Goal: Task Accomplishment & Management: Manage account settings

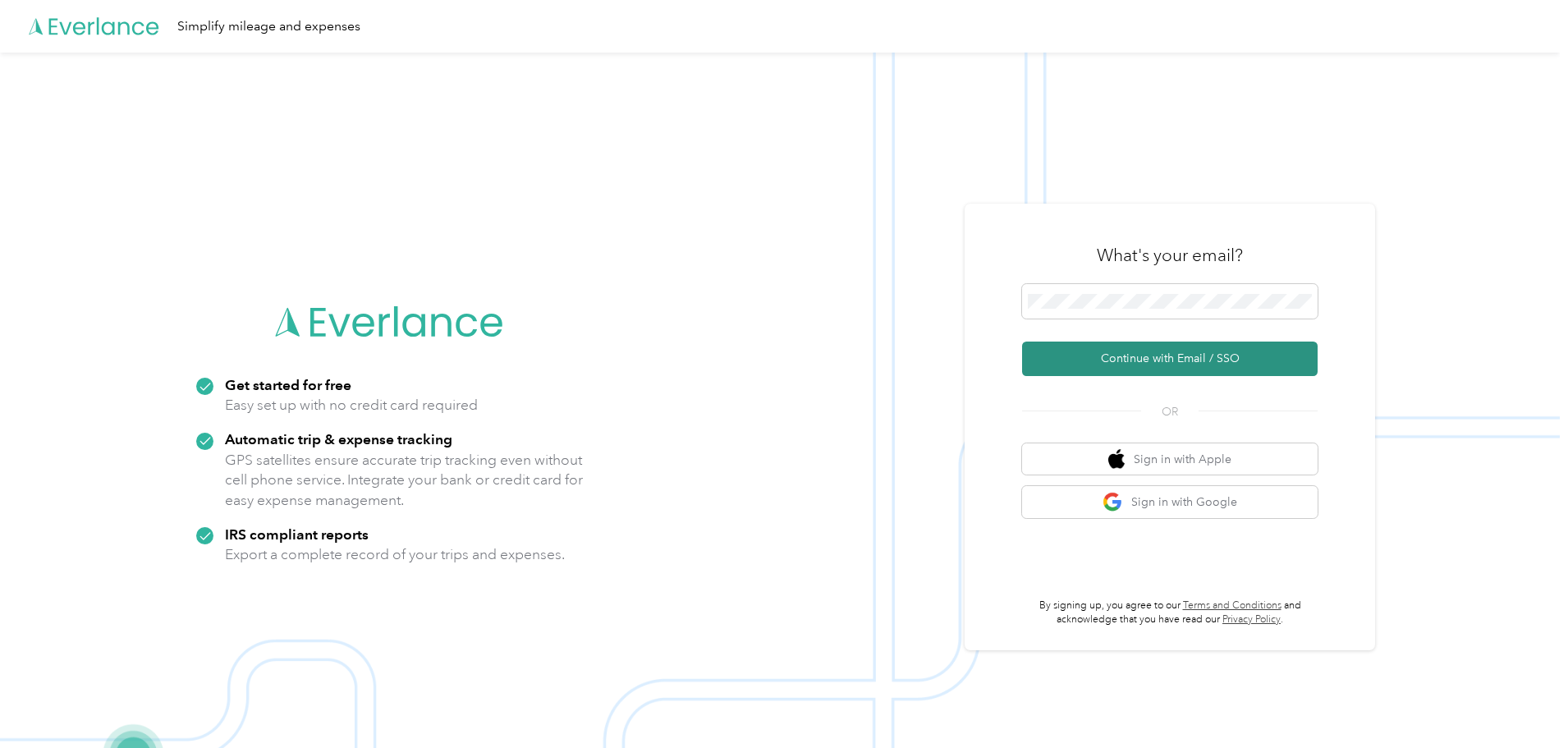
click at [1128, 371] on button "Continue with Email / SSO" at bounding box center [1170, 358] width 295 height 35
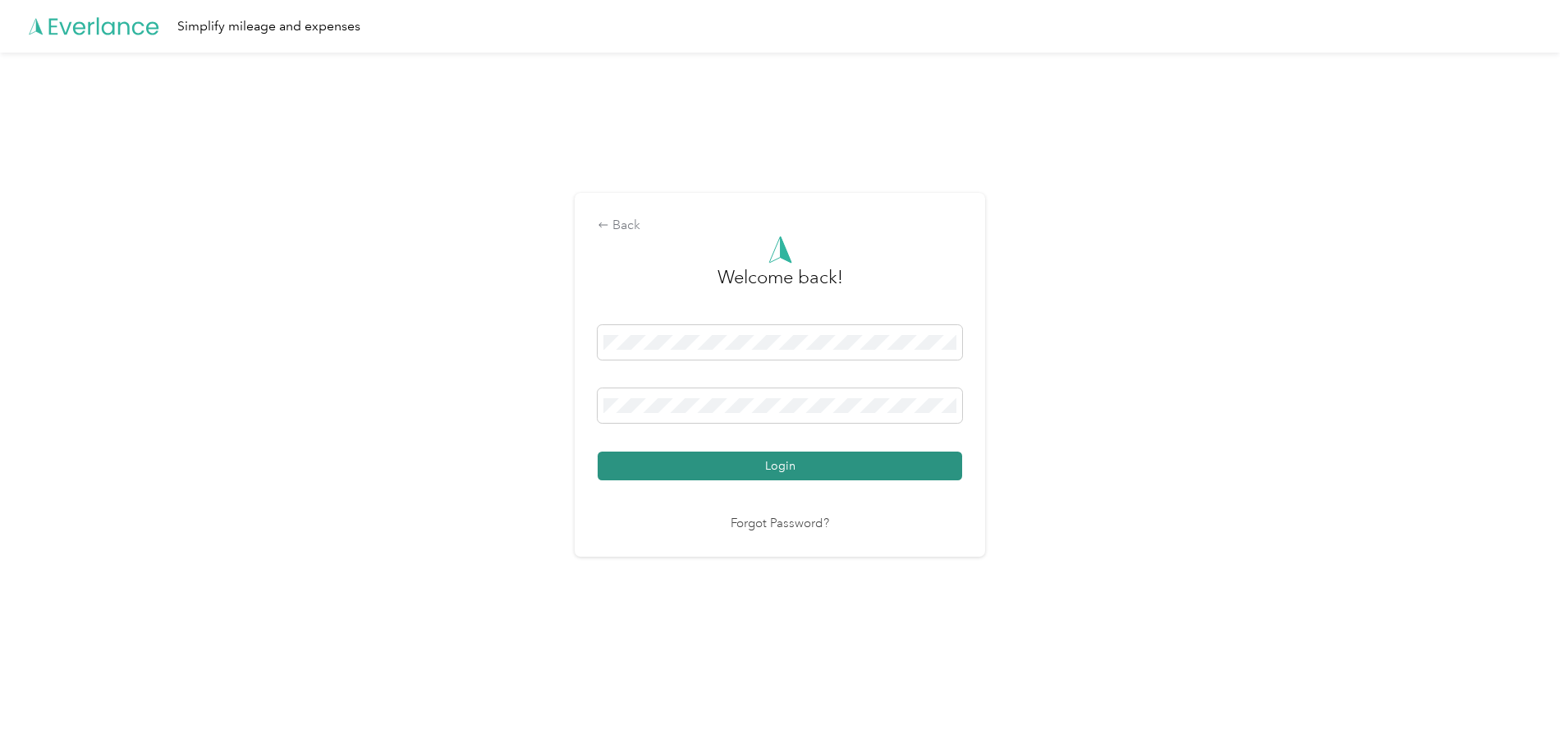
click at [784, 473] on button "Login" at bounding box center [780, 466] width 365 height 29
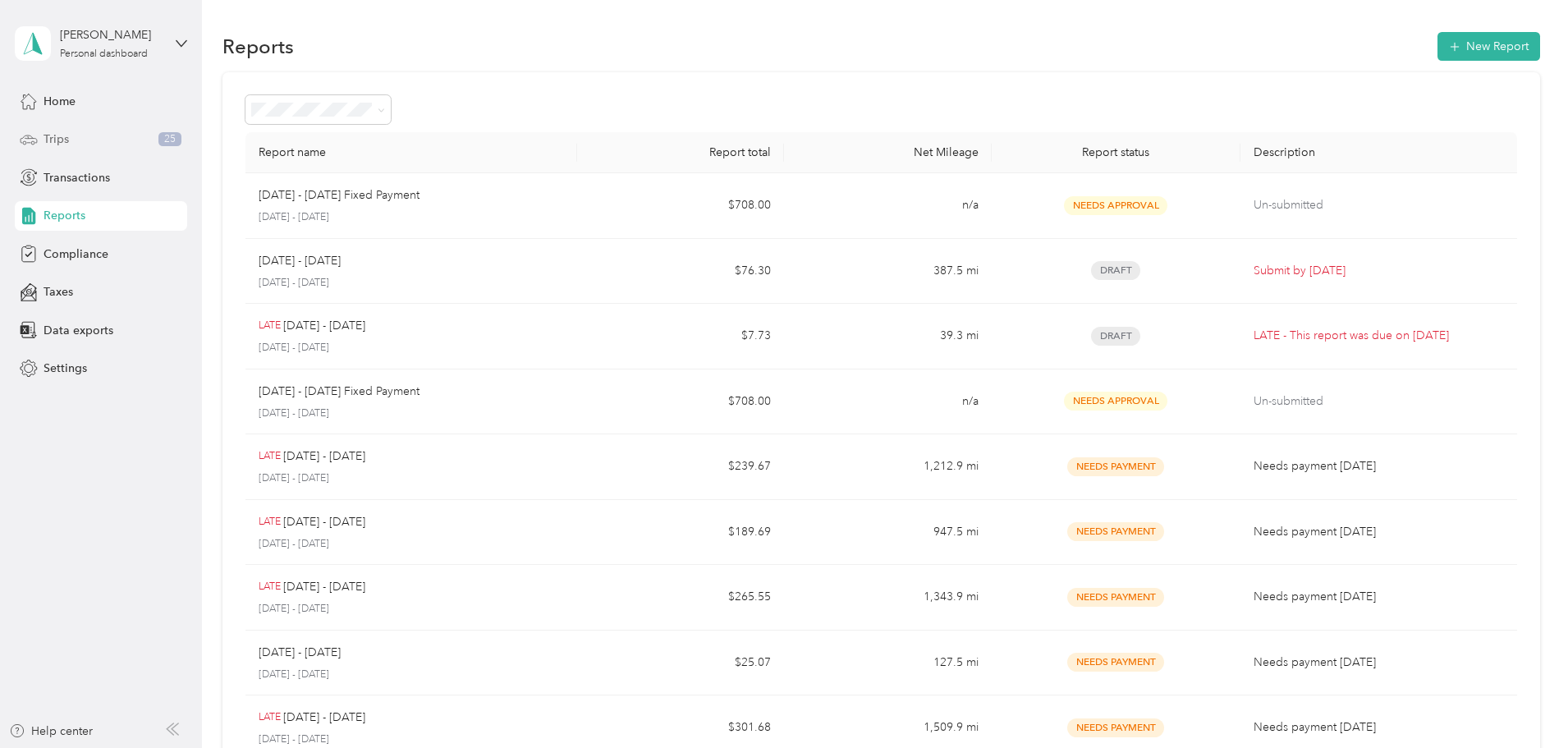
click at [112, 137] on div "Trips 25" at bounding box center [101, 140] width 172 height 30
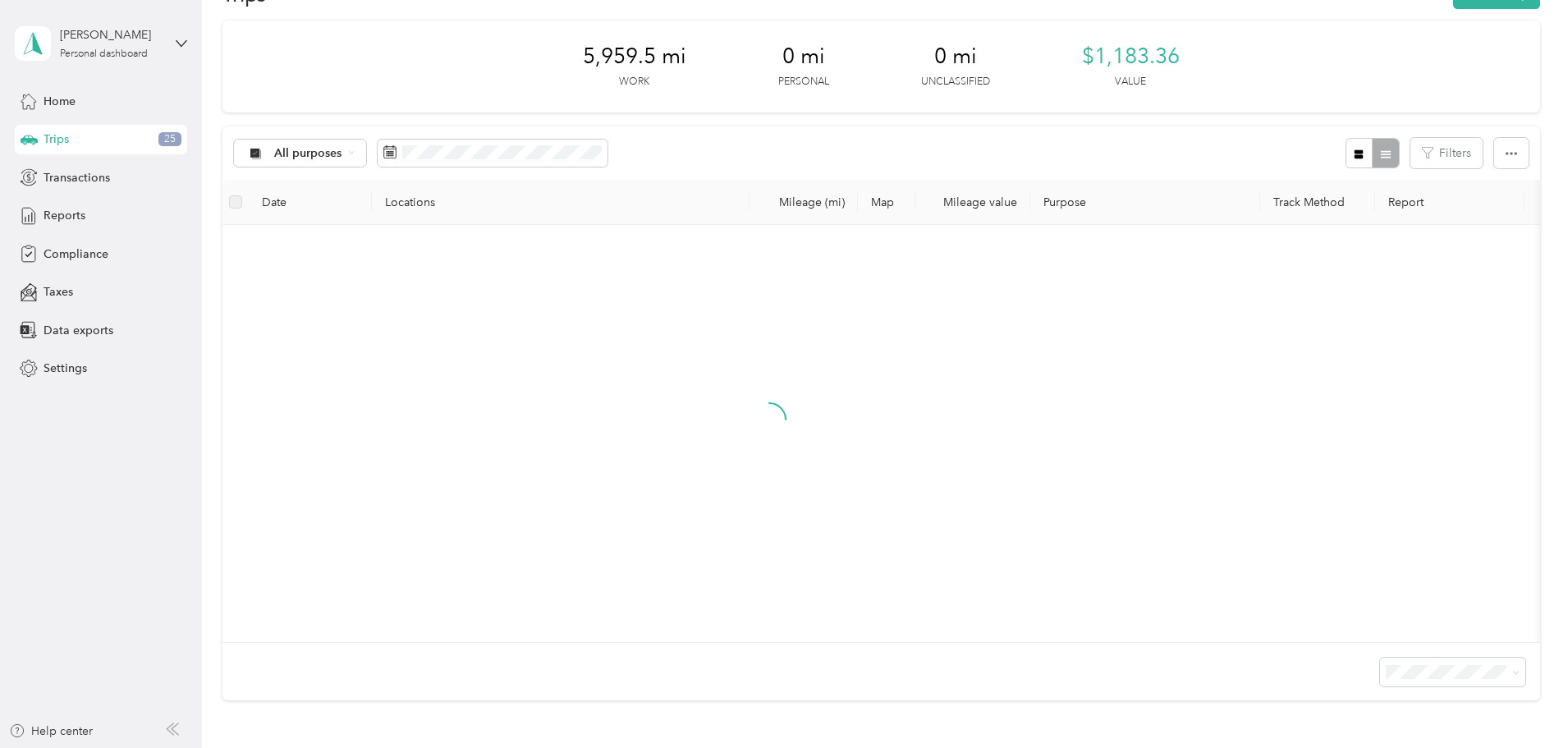
scroll to position [52, 0]
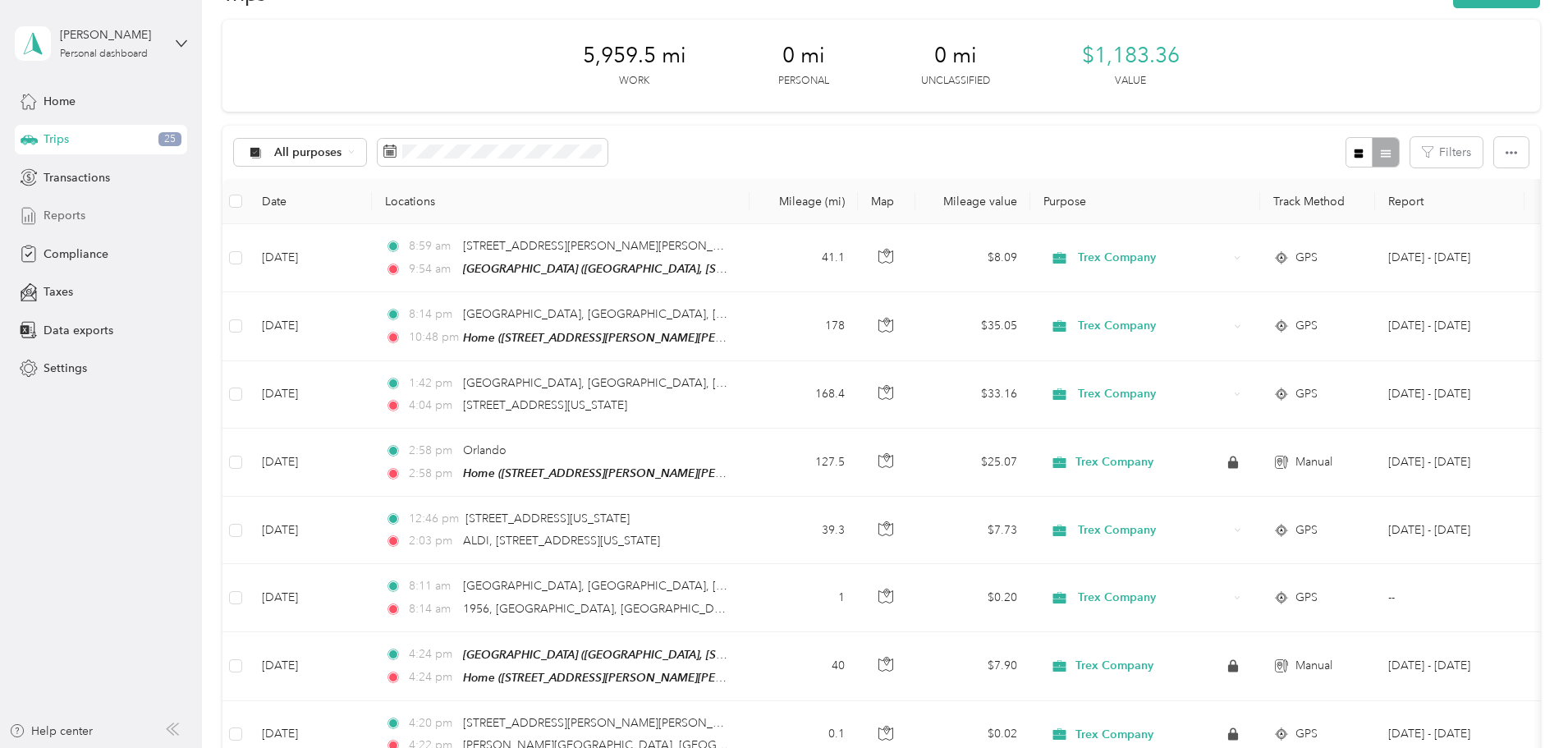
click at [98, 210] on div "Reports" at bounding box center [101, 217] width 172 height 30
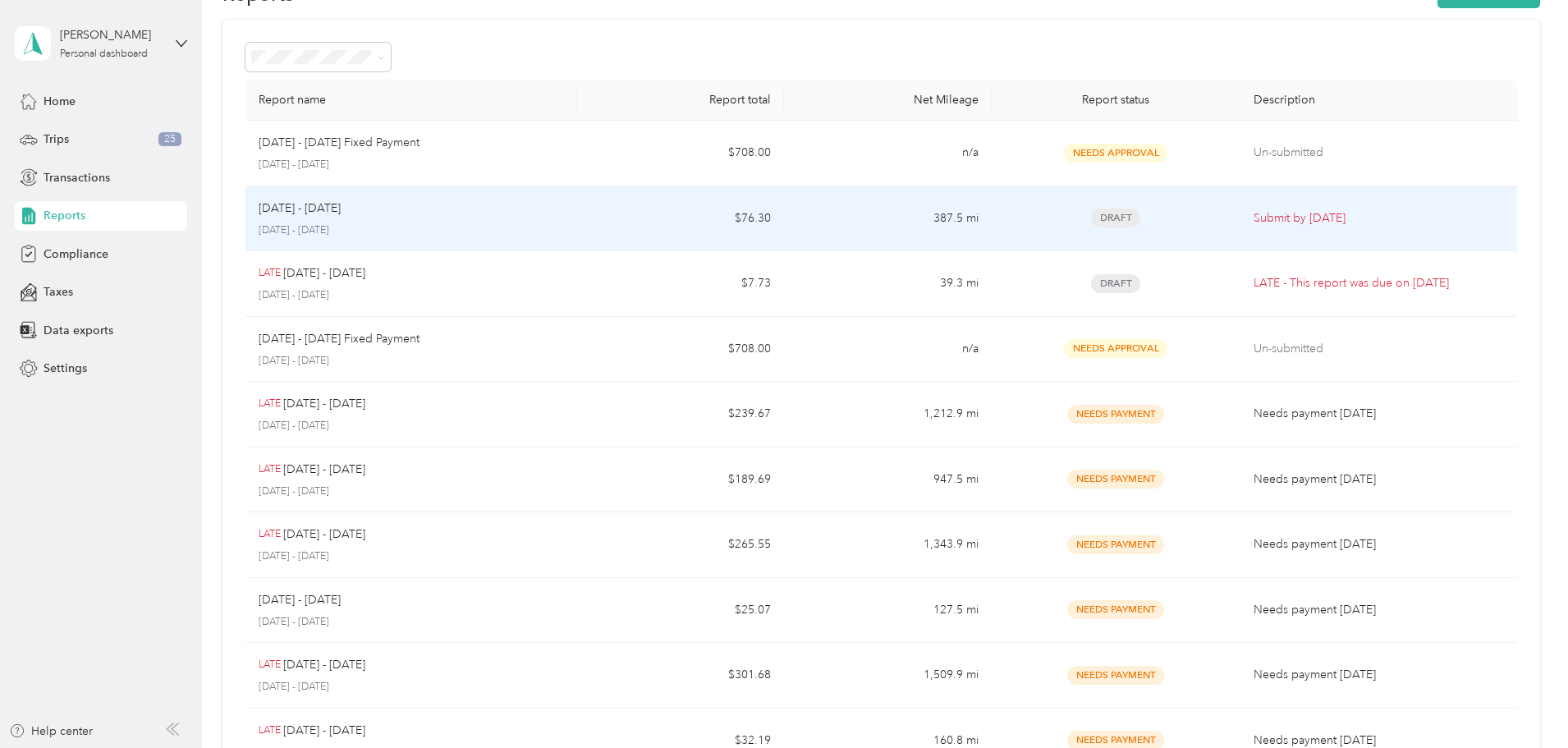
click at [564, 222] on div "[DATE] - [DATE] [DATE] - [DATE]" at bounding box center [411, 218] width 306 height 38
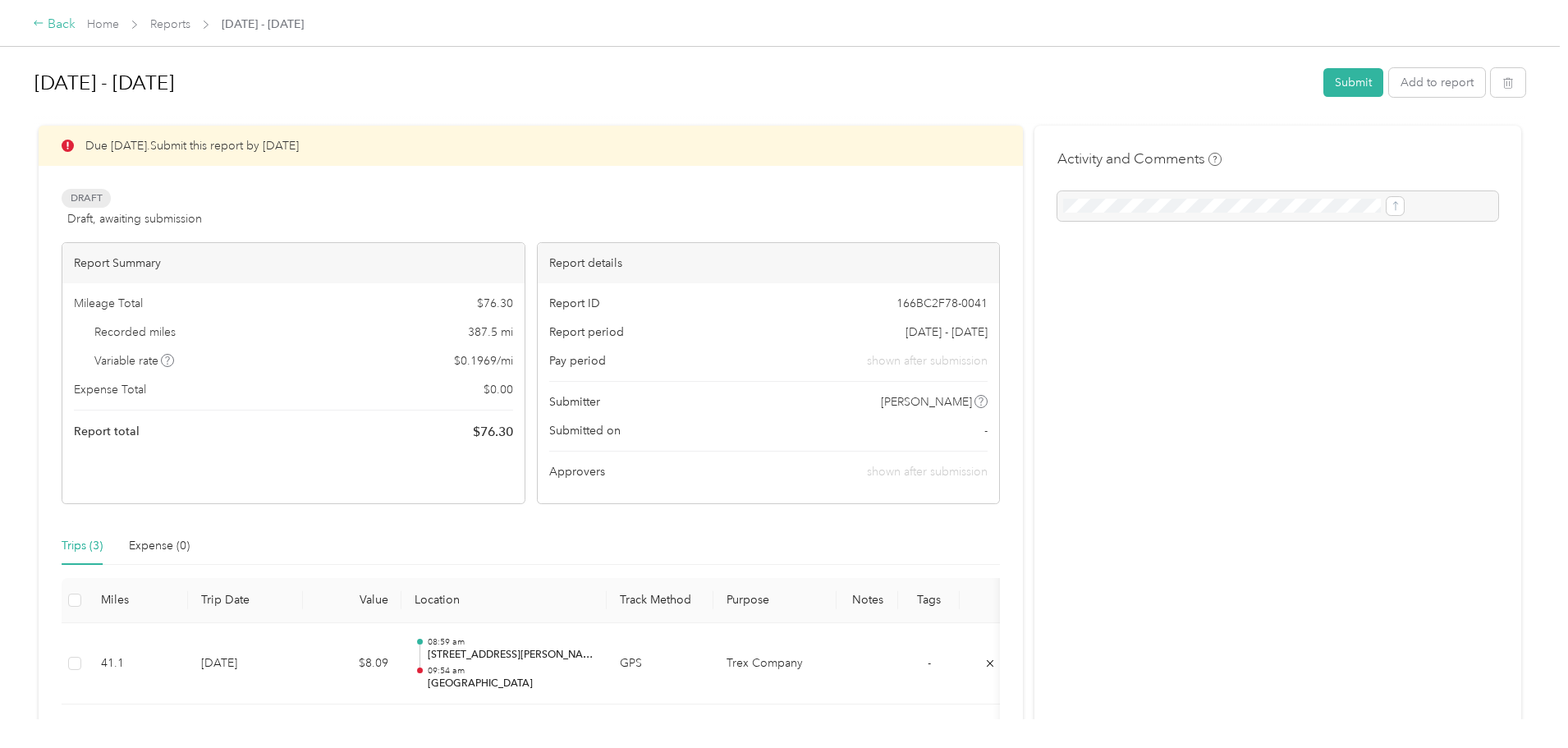
click at [44, 22] on icon at bounding box center [38, 22] width 11 height 11
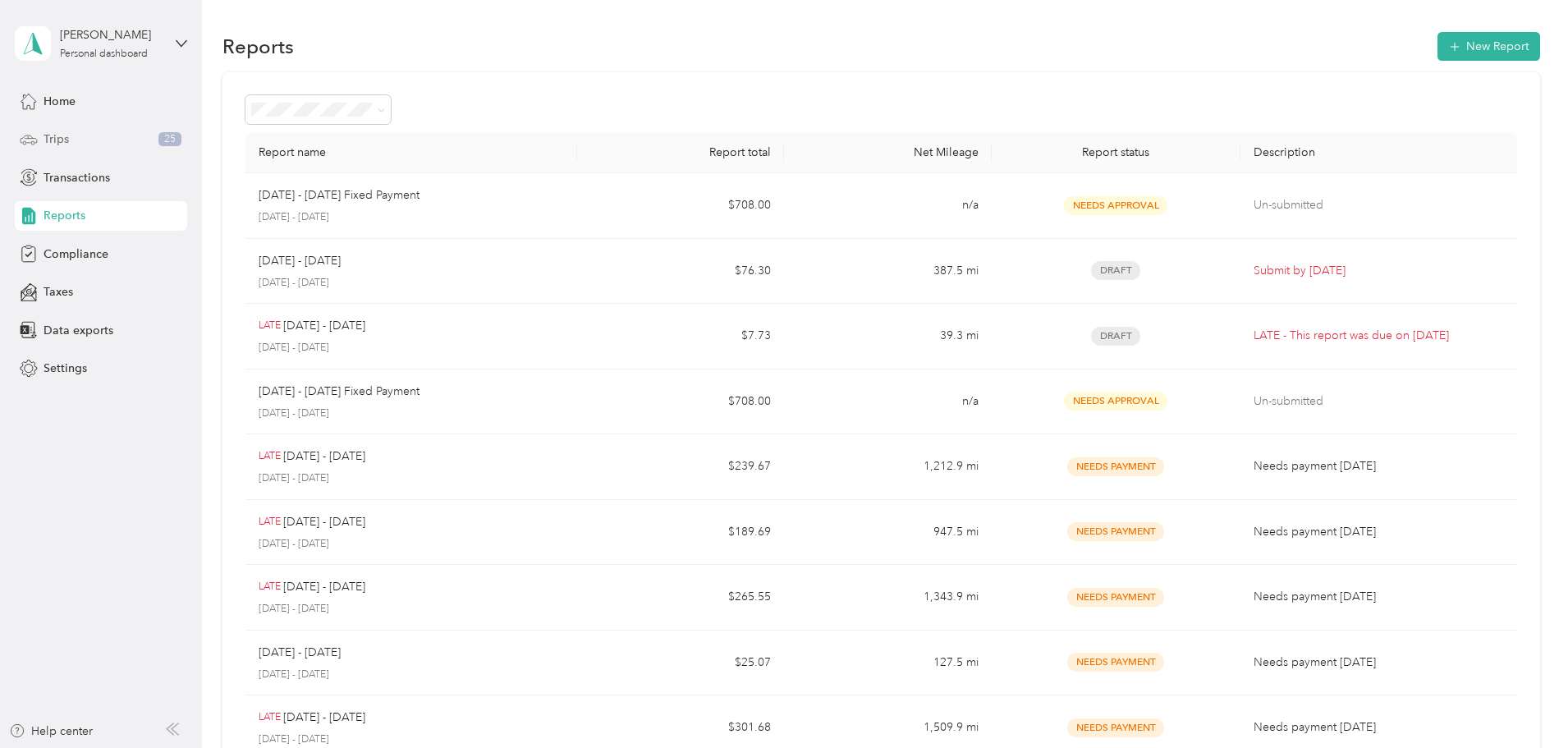
click at [69, 147] on div "Trips 25" at bounding box center [101, 140] width 172 height 30
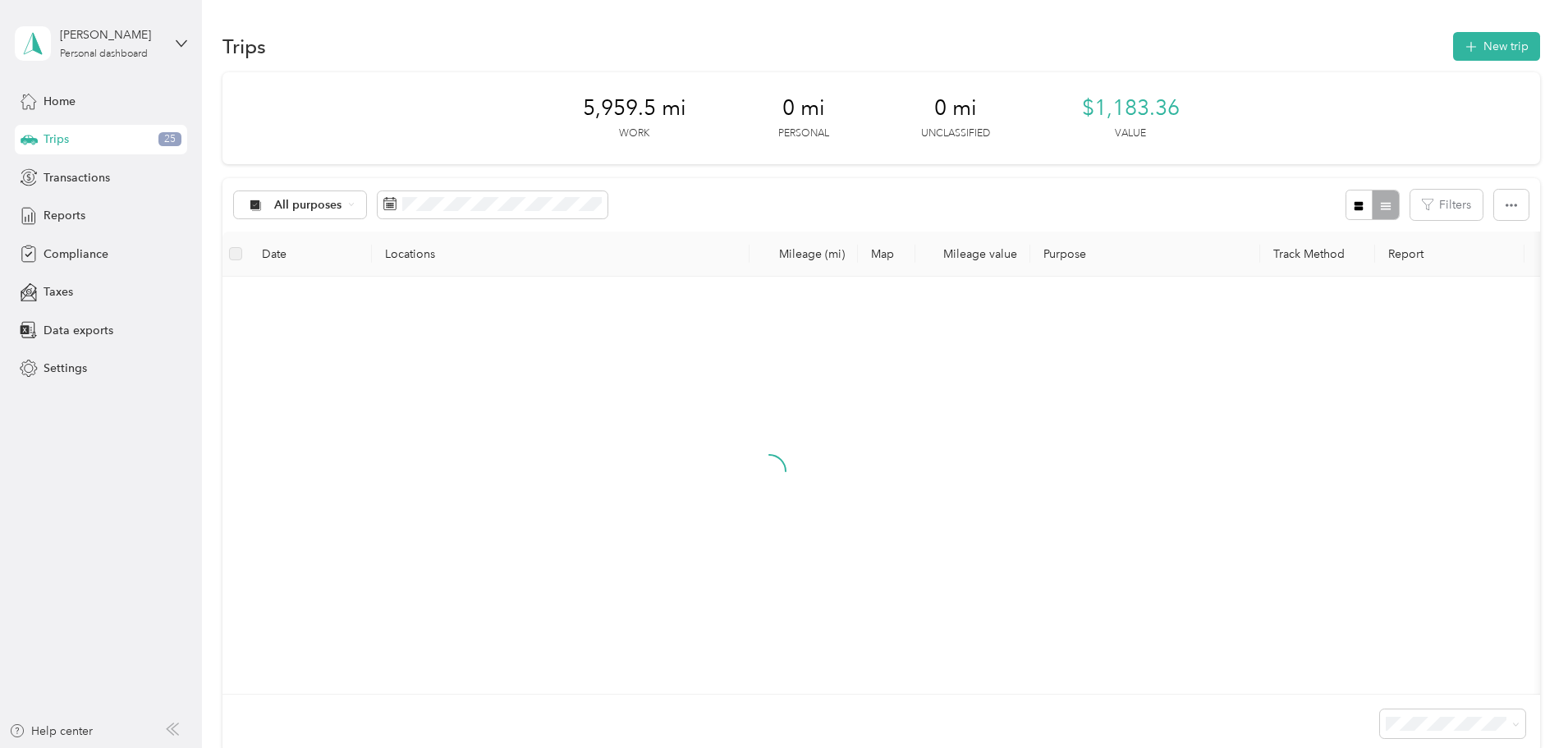
click at [65, 116] on div "Home Trips 25 Transactions Reports Compliance Taxes Data exports Settings" at bounding box center [101, 234] width 172 height 297
click at [62, 104] on span "Home" at bounding box center [59, 101] width 32 height 17
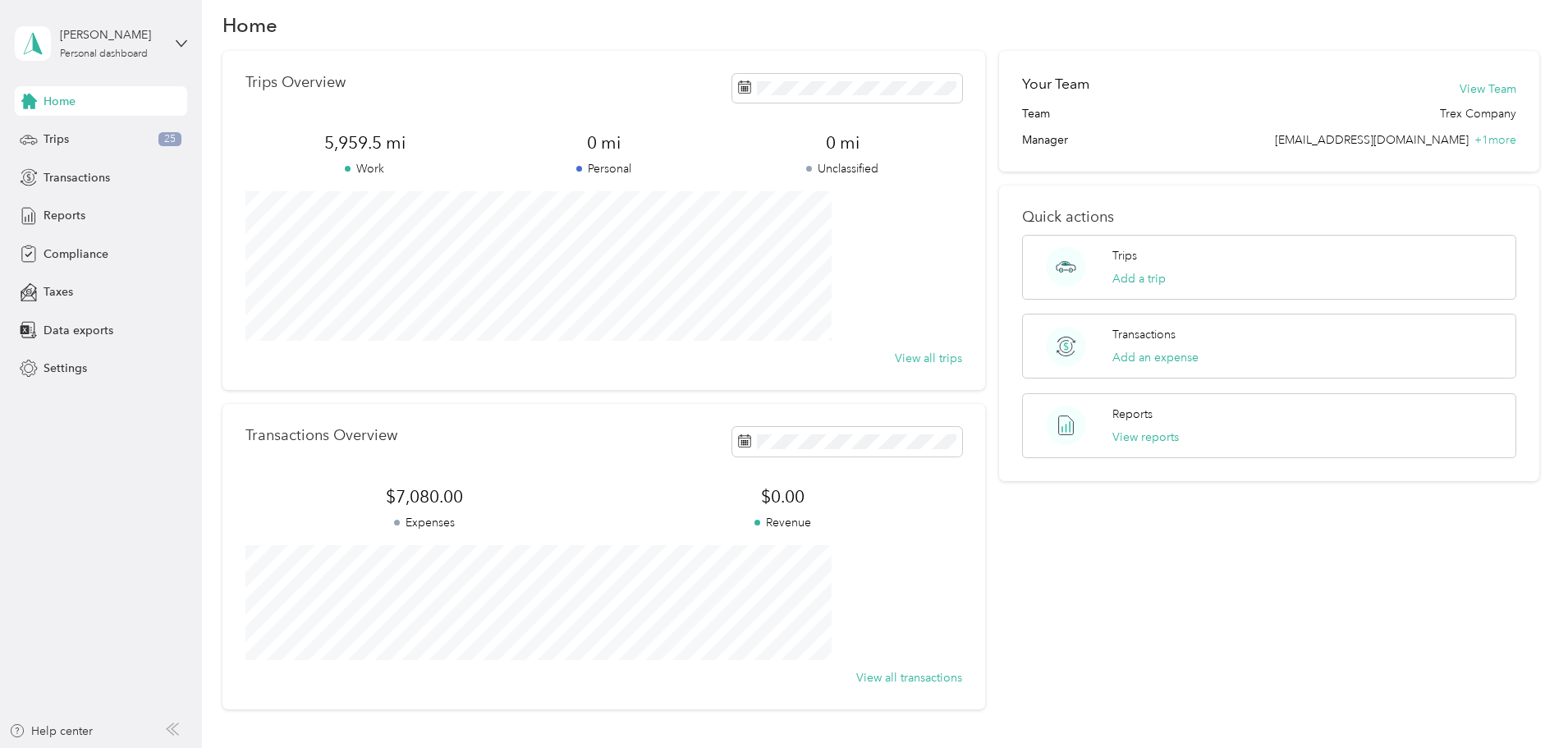
scroll to position [20, 0]
